Goal: Navigation & Orientation: Find specific page/section

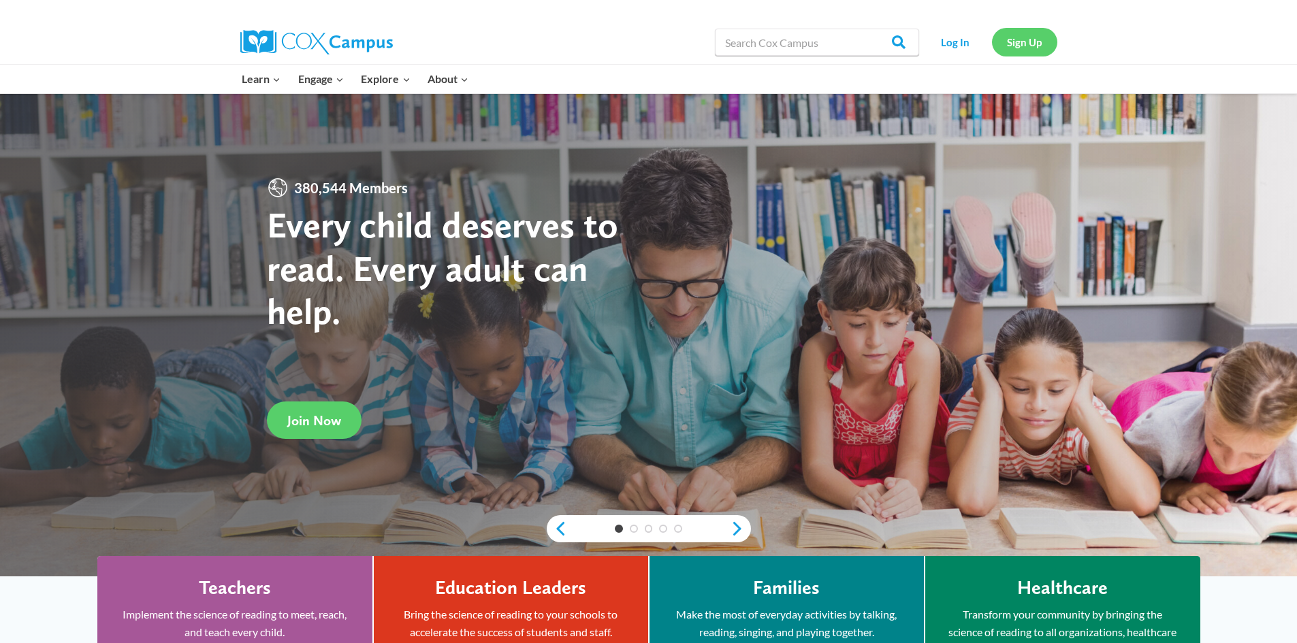
click at [1003, 47] on link "Sign Up" at bounding box center [1024, 42] width 65 height 28
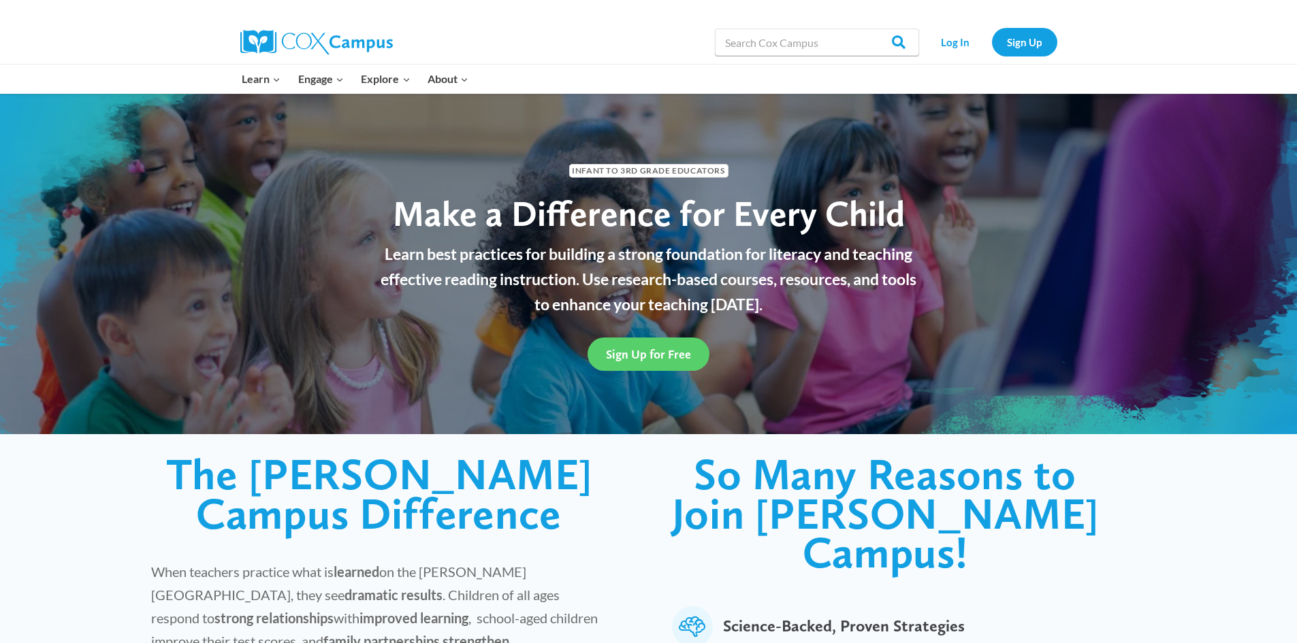
click at [333, 47] on img at bounding box center [316, 42] width 152 height 25
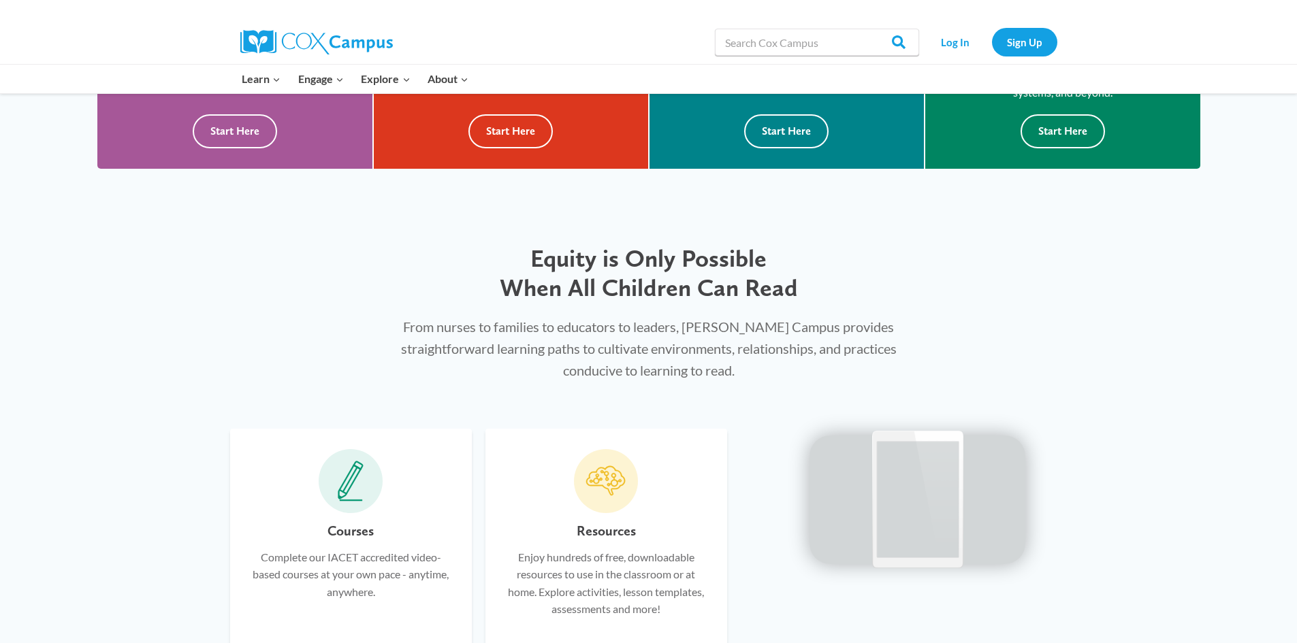
scroll to position [613, 0]
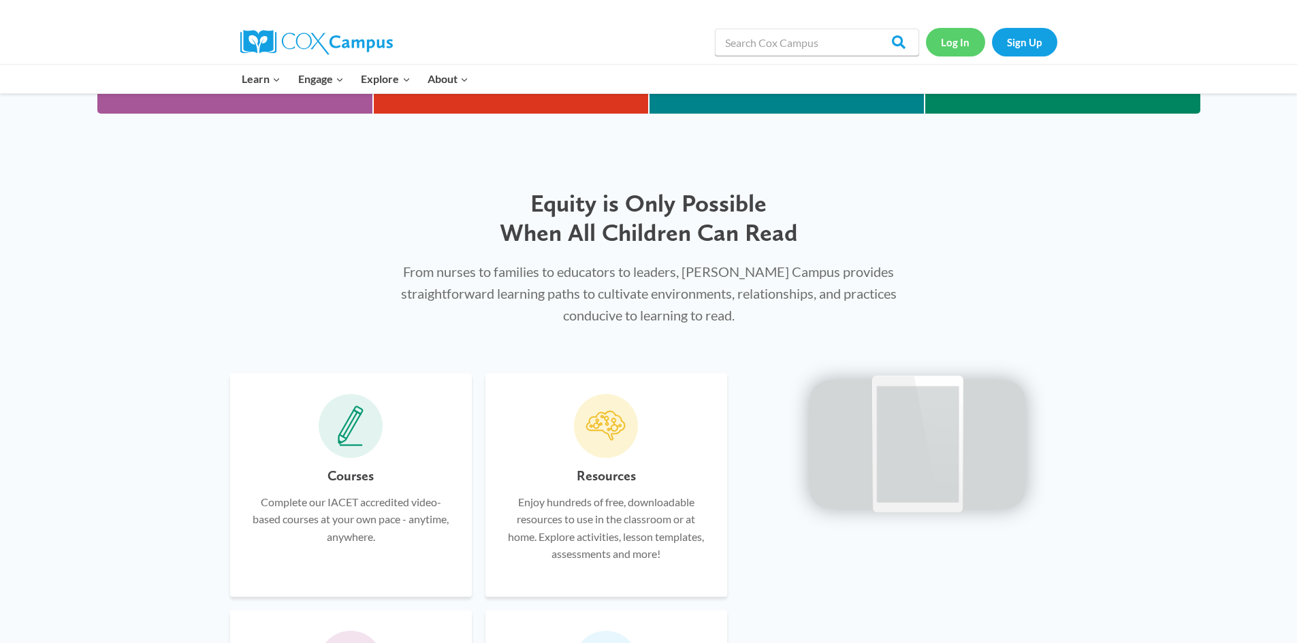
click at [953, 31] on link "Log In" at bounding box center [955, 42] width 59 height 28
